Goal: Use online tool/utility

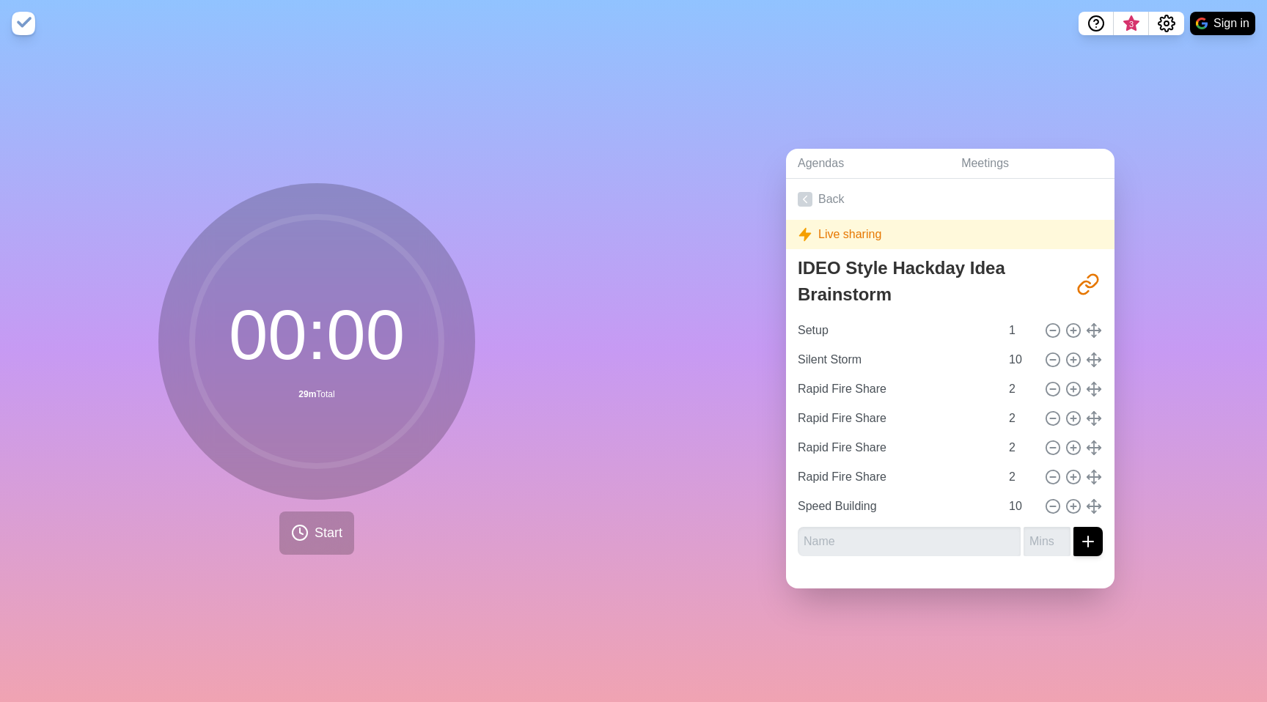
click at [307, 333] on circle at bounding box center [316, 341] width 249 height 249
click at [321, 531] on span "Start" at bounding box center [328, 533] width 28 height 20
